Goal: Task Accomplishment & Management: Use online tool/utility

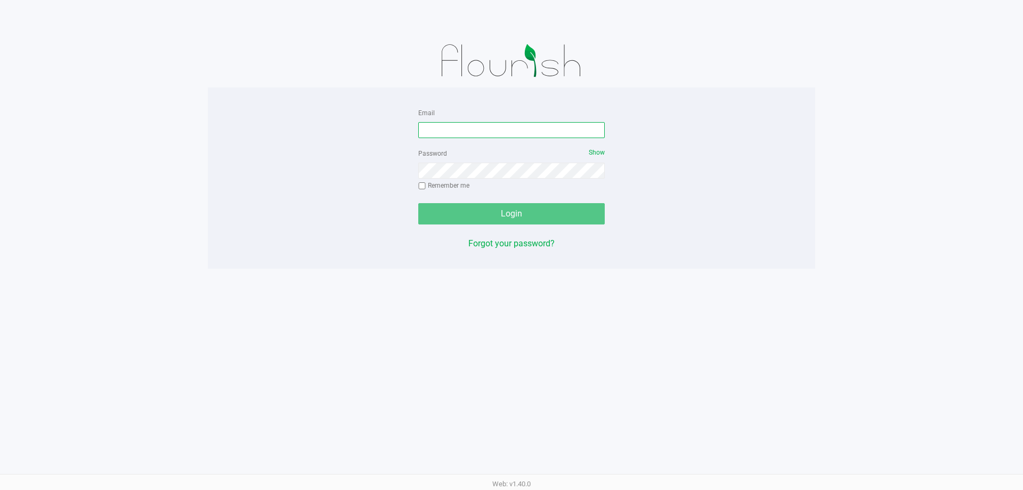
click at [524, 132] on input "Email" at bounding box center [511, 130] width 187 height 16
type input "[EMAIL_ADDRESS][DOMAIN_NAME]"
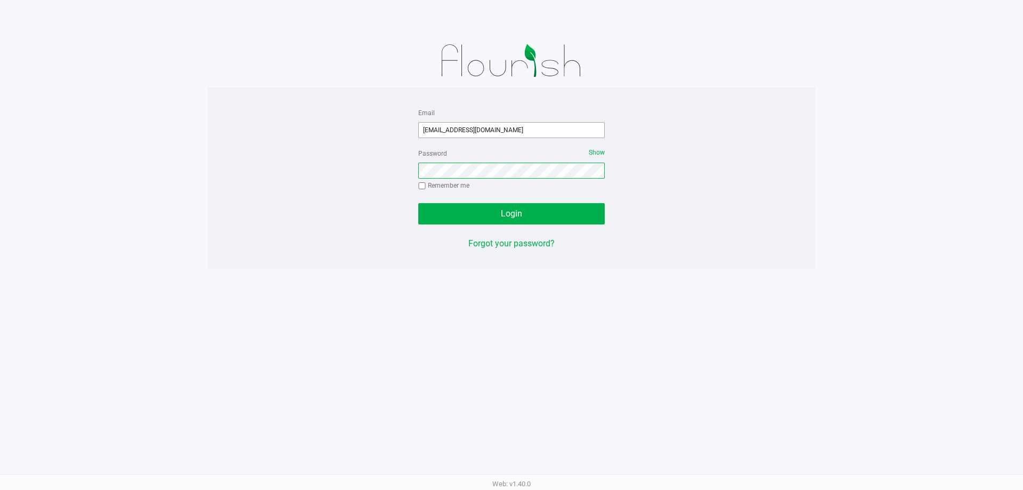
click at [418, 203] on button "Login" at bounding box center [511, 213] width 187 height 21
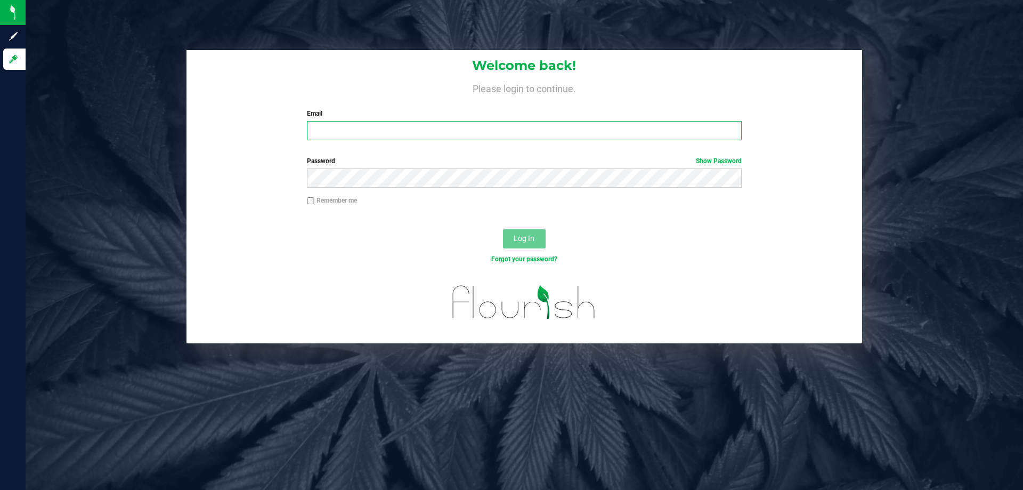
click at [431, 133] on input "Email" at bounding box center [524, 130] width 434 height 19
type input "[EMAIL_ADDRESS][DOMAIN_NAME]"
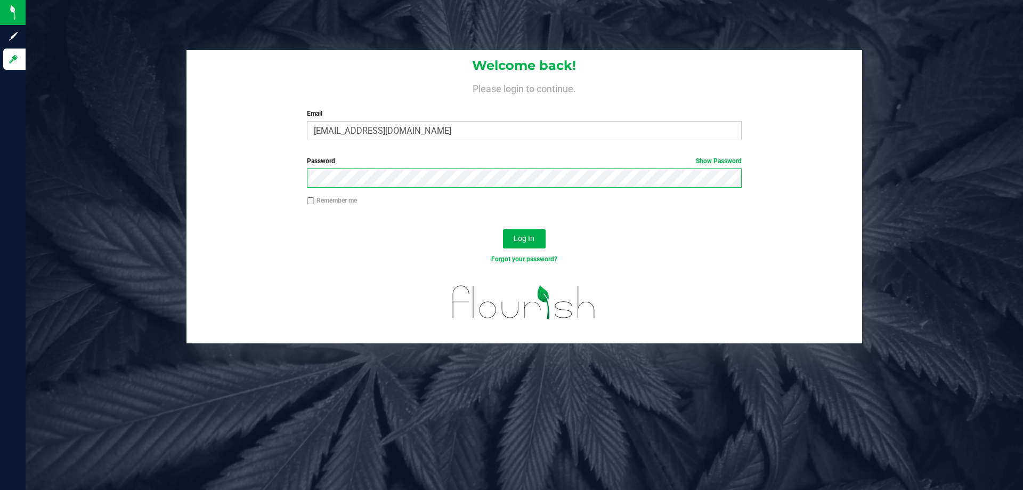
click at [503, 229] on button "Log In" at bounding box center [524, 238] width 43 height 19
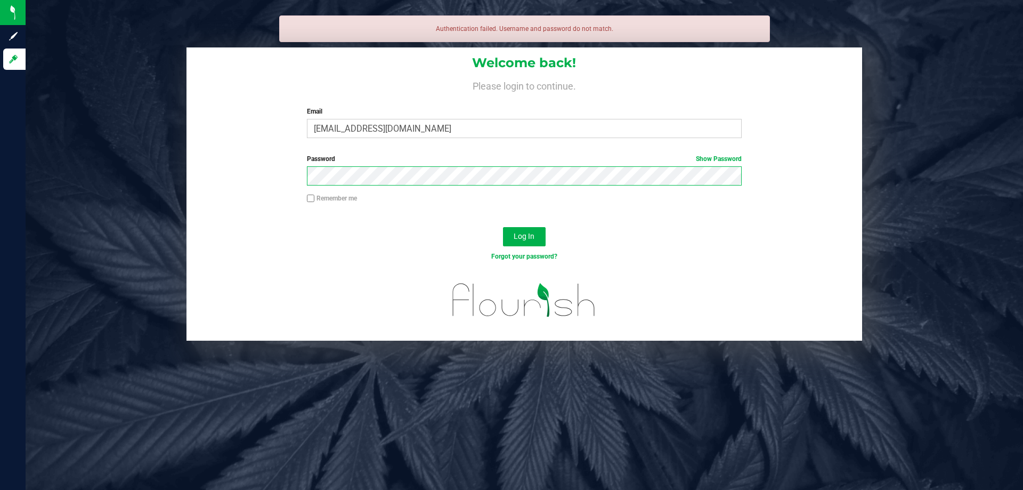
click at [503, 227] on button "Log In" at bounding box center [524, 236] width 43 height 19
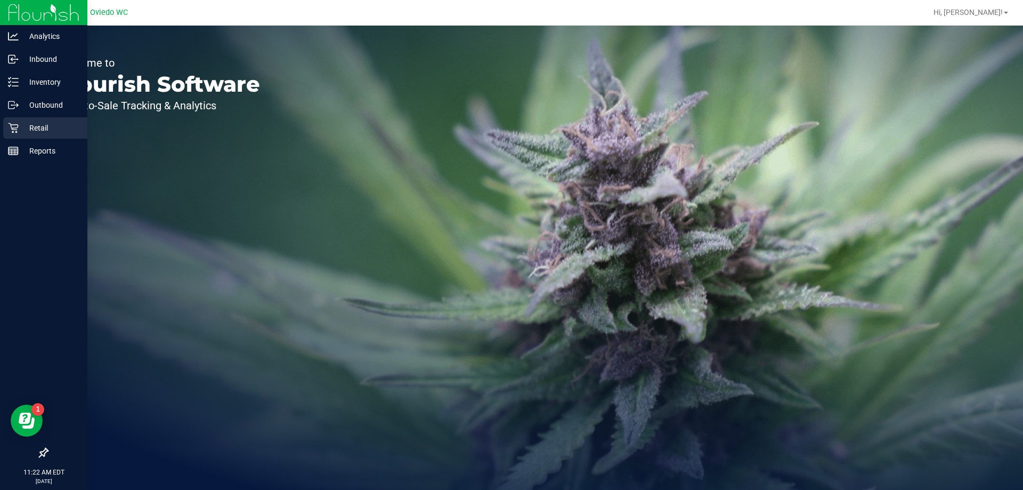
click at [30, 126] on p "Retail" at bounding box center [51, 128] width 64 height 13
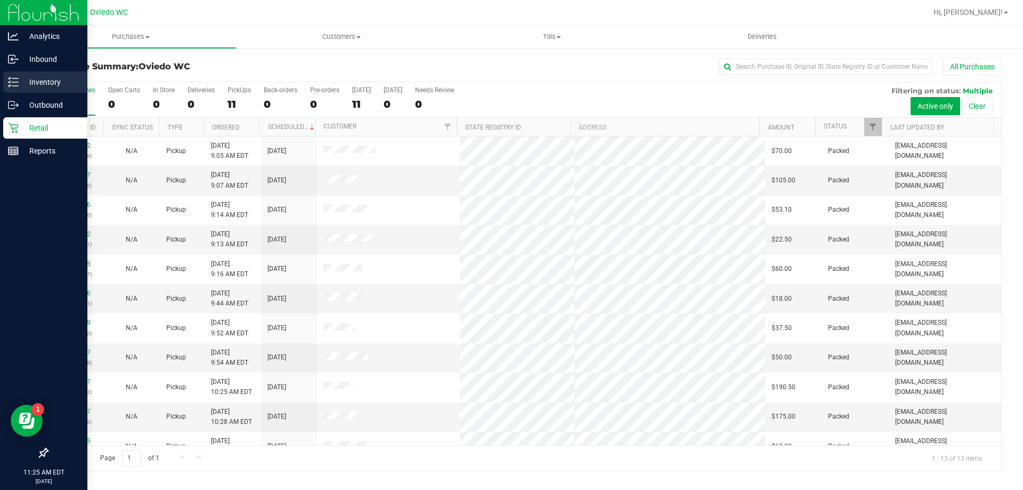
click at [35, 75] on div "Inventory" at bounding box center [45, 81] width 84 height 21
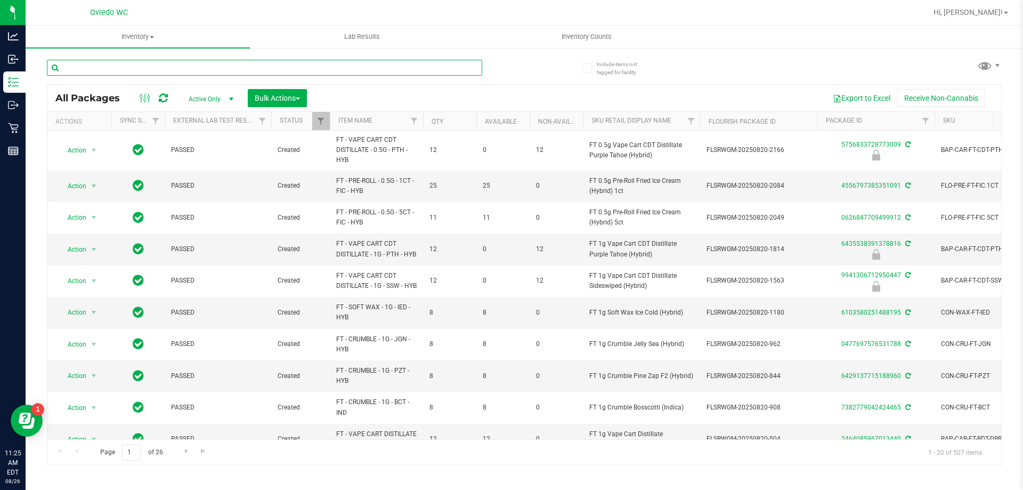
click at [324, 61] on input "text" at bounding box center [264, 68] width 435 height 16
paste input "SEP24MSA01-0911"
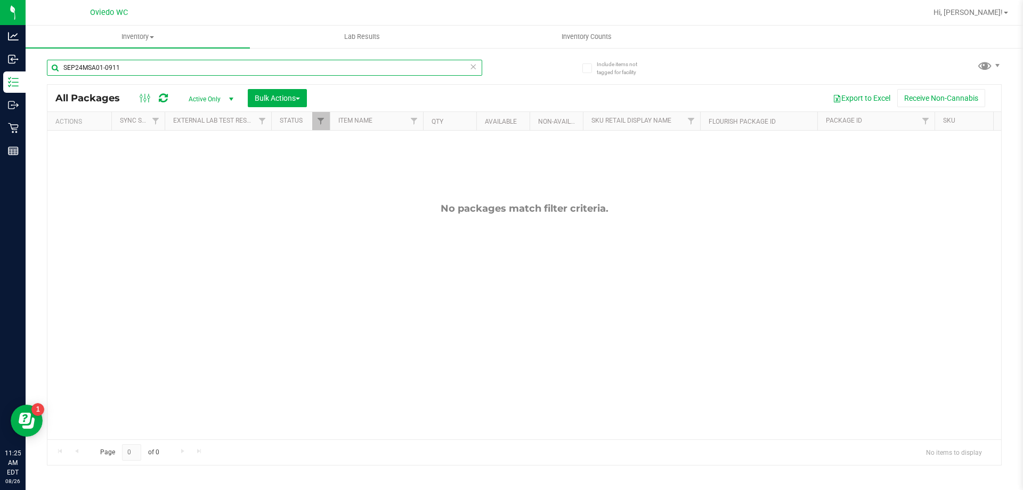
type input "SEP24MSA01-0911"
